Goal: Navigation & Orientation: Find specific page/section

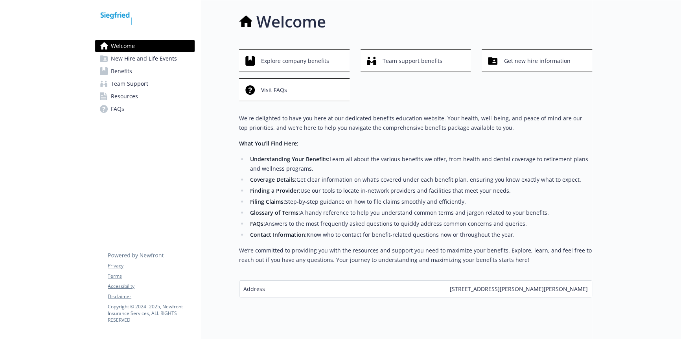
scroll to position [20, 0]
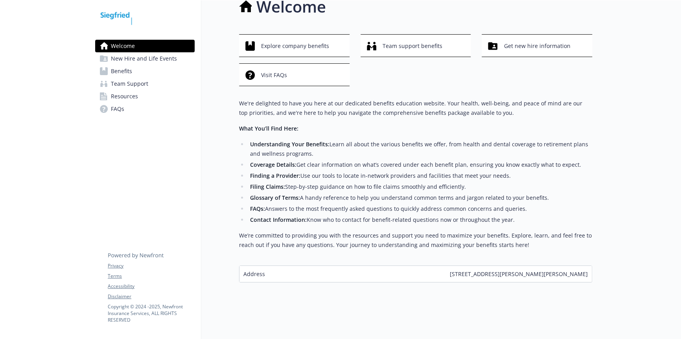
click at [123, 85] on span "Team Support" at bounding box center [129, 83] width 37 height 13
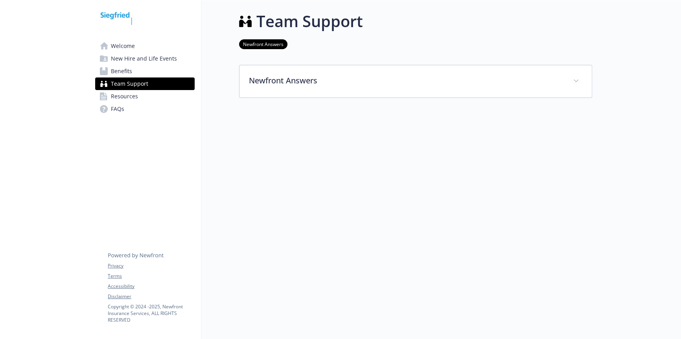
scroll to position [6, 0]
click at [159, 94] on link "Resources" at bounding box center [144, 96] width 99 height 13
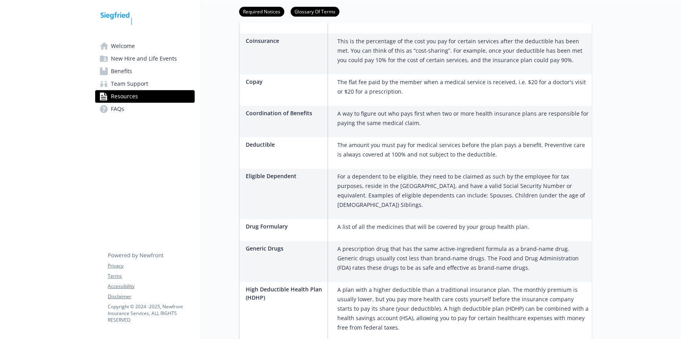
scroll to position [517, 0]
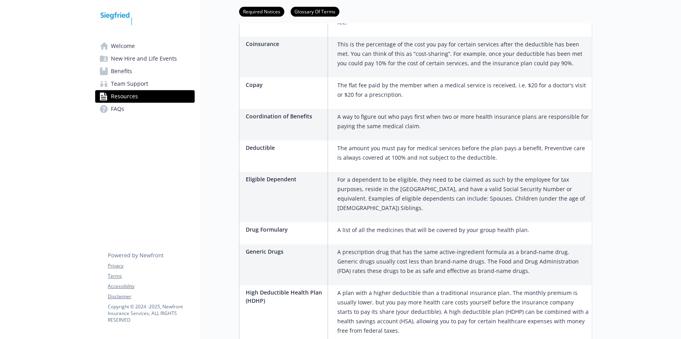
click at [144, 56] on span "New Hire and Life Events" at bounding box center [144, 58] width 66 height 13
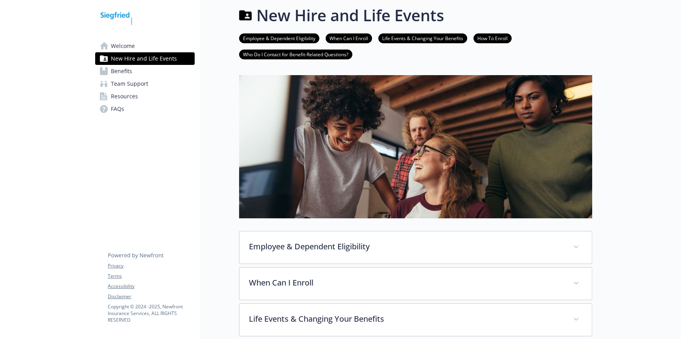
scroll to position [138, 0]
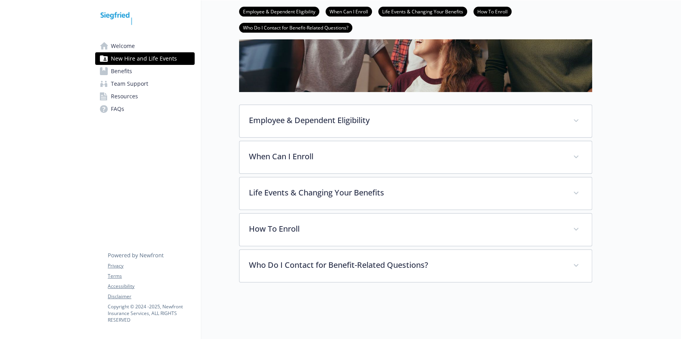
click at [127, 45] on span "Welcome" at bounding box center [123, 46] width 24 height 13
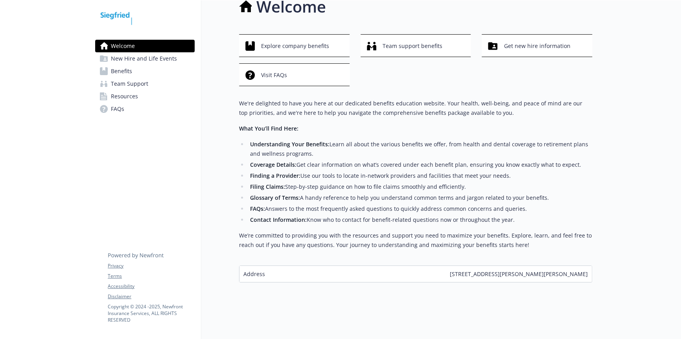
scroll to position [138, 0]
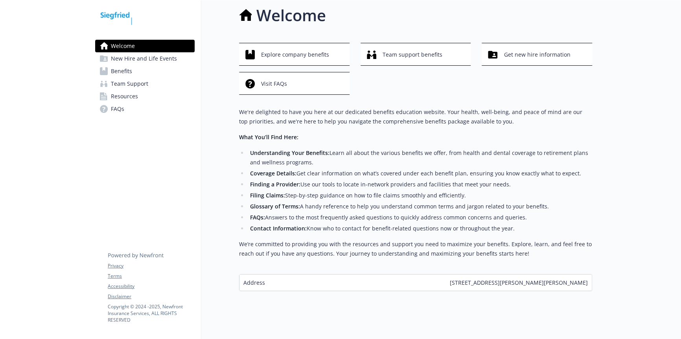
scroll to position [20, 0]
